Goal: Check status: Check status

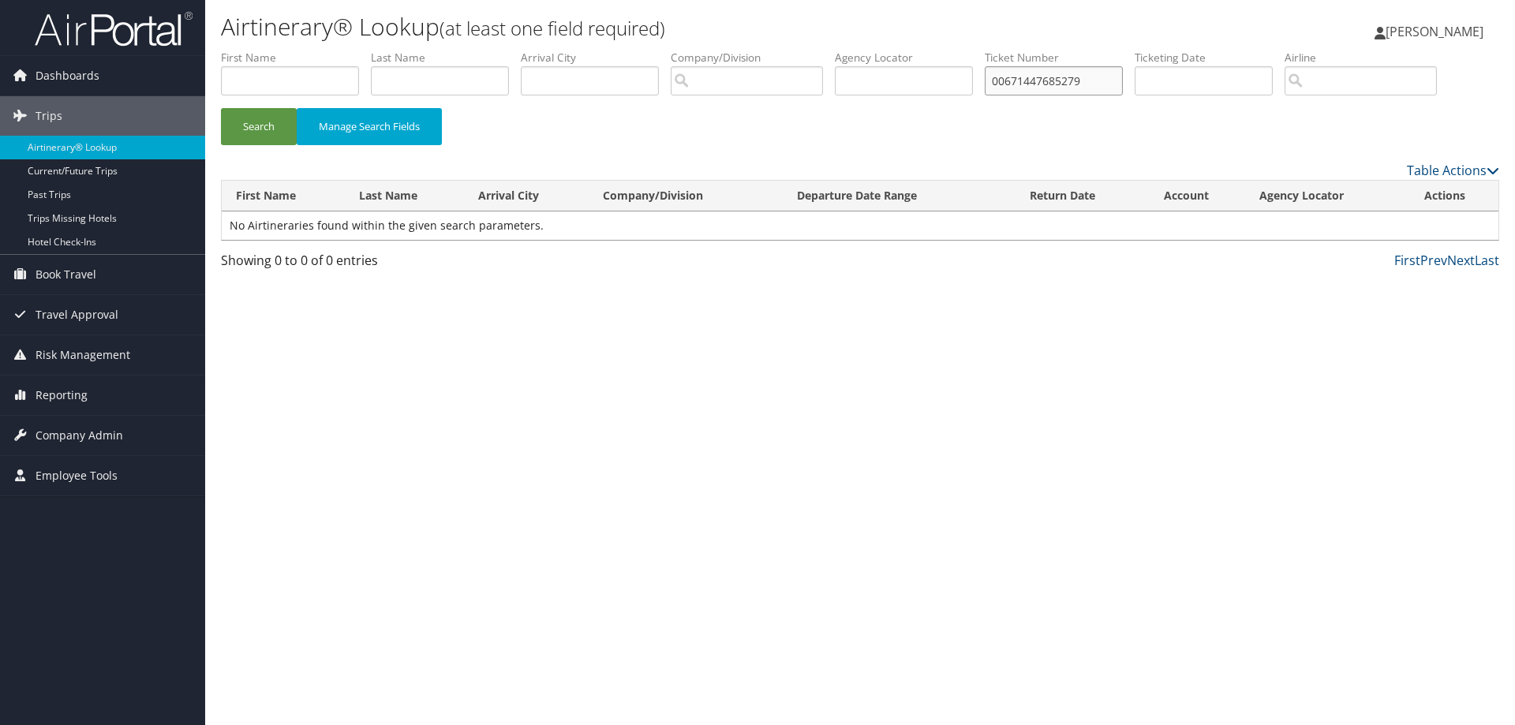
drag, startPoint x: 1091, startPoint y: 80, endPoint x: 772, endPoint y: 85, distance: 319.6
click at [772, 50] on ul "First Name Last Name Departure City Arrival City Company/Division Airport/City …" at bounding box center [860, 50] width 1278 height 0
paste input "0067146388744"
type input "0067146388744"
click at [221, 108] on button "Search" at bounding box center [259, 126] width 76 height 37
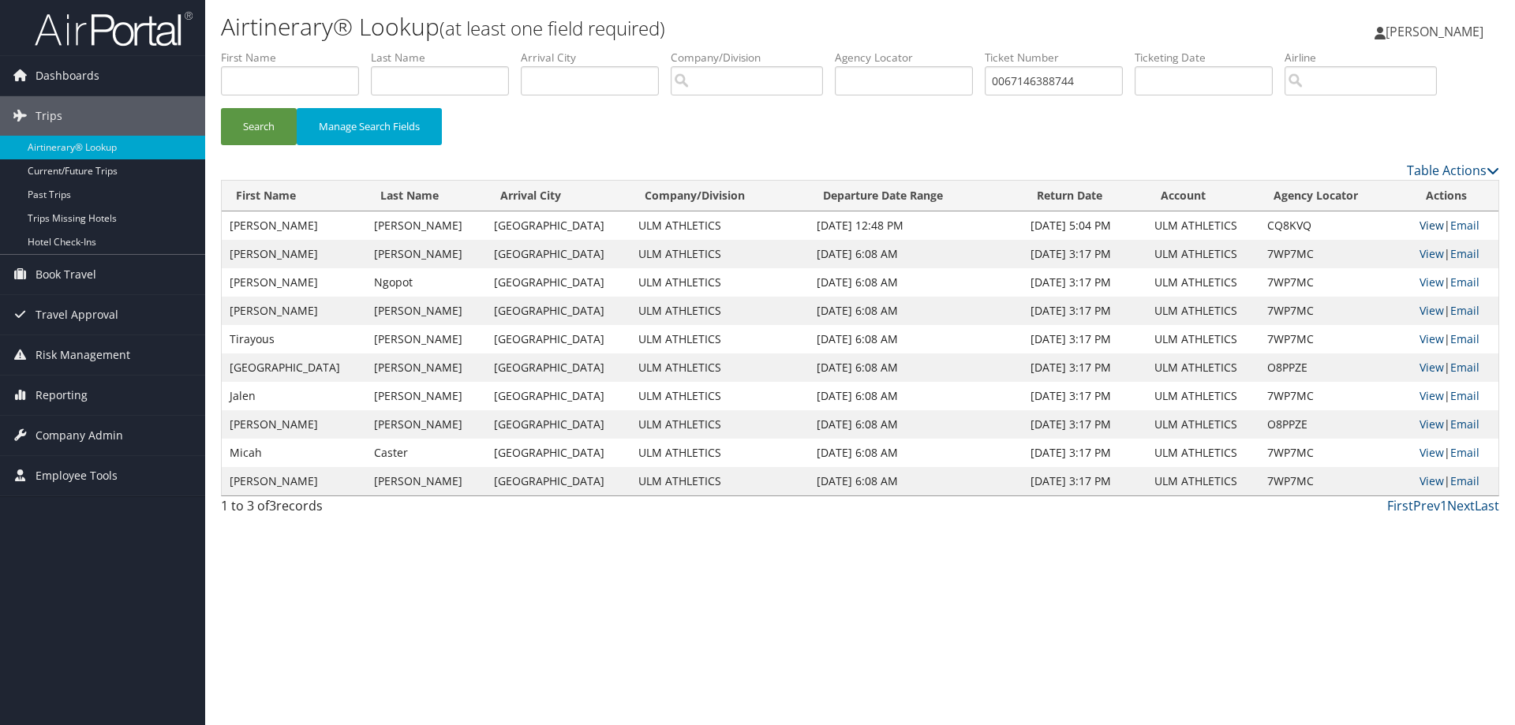
click at [1420, 225] on link "View" at bounding box center [1432, 225] width 24 height 15
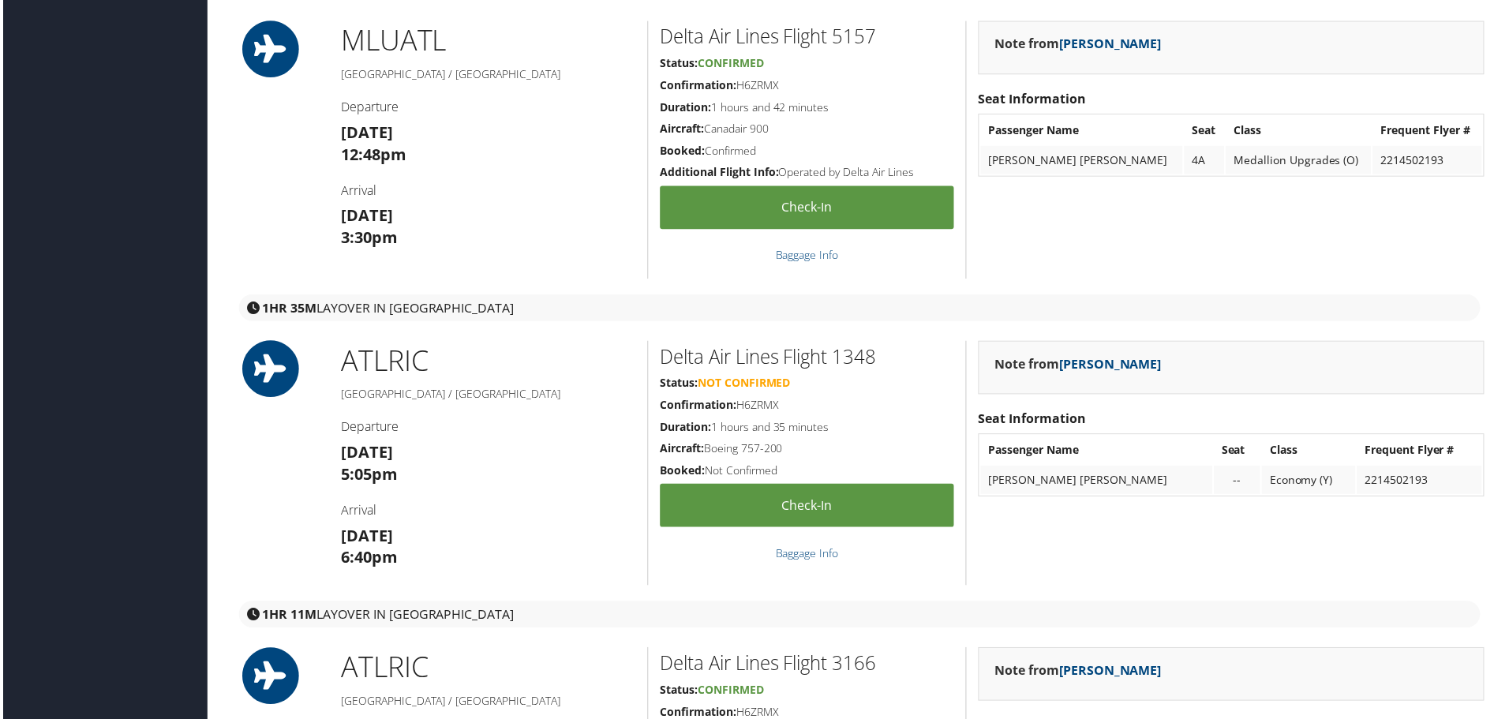
scroll to position [473, 0]
